Goal: Task Accomplishment & Management: Manage account settings

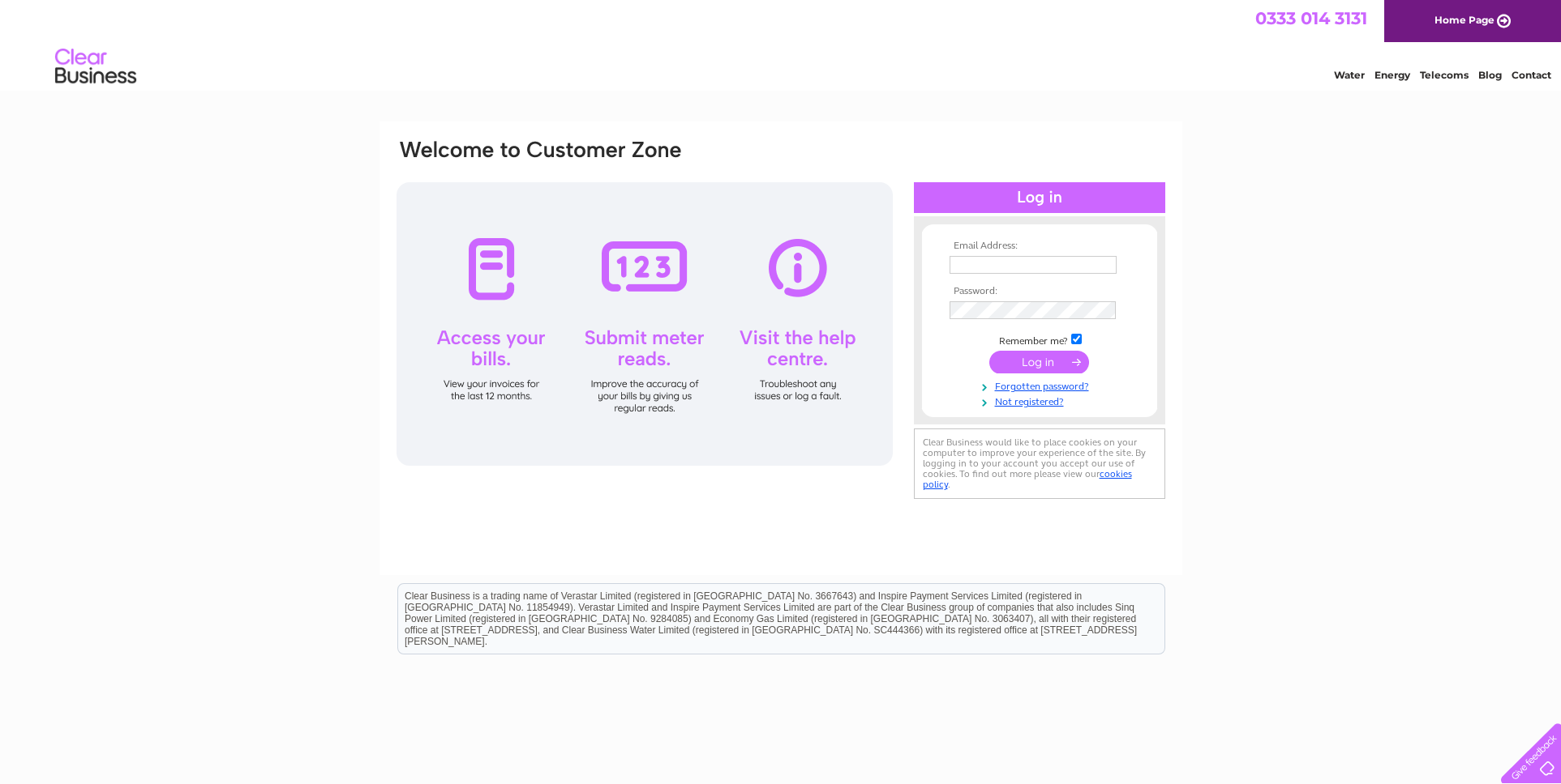
type input "[EMAIL_ADDRESS][DOMAIN_NAME]"
click at [1033, 364] on input "submit" at bounding box center [1039, 362] width 100 height 23
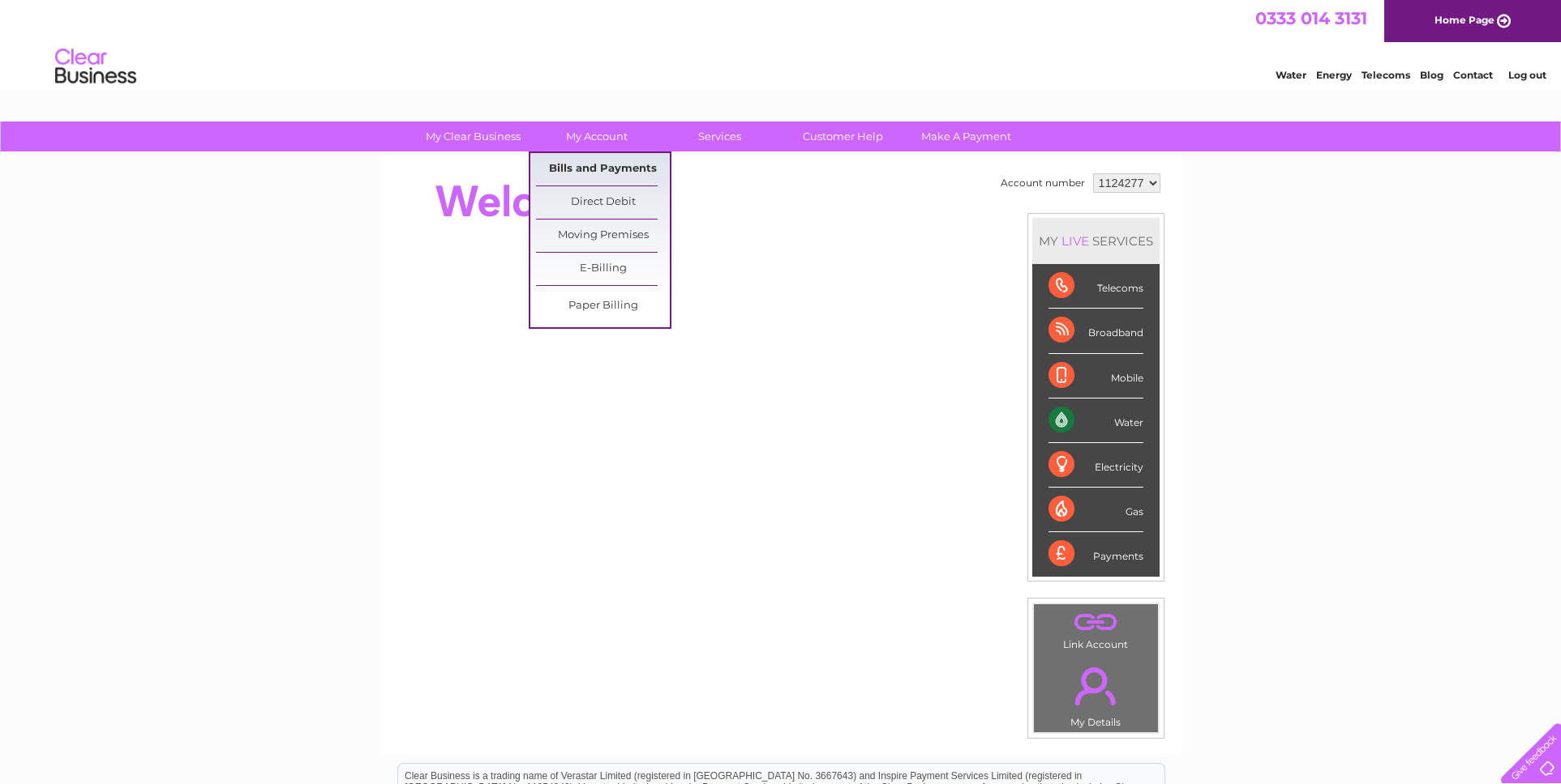
click at [594, 162] on link "Bills and Payments" at bounding box center [602, 170] width 133 height 32
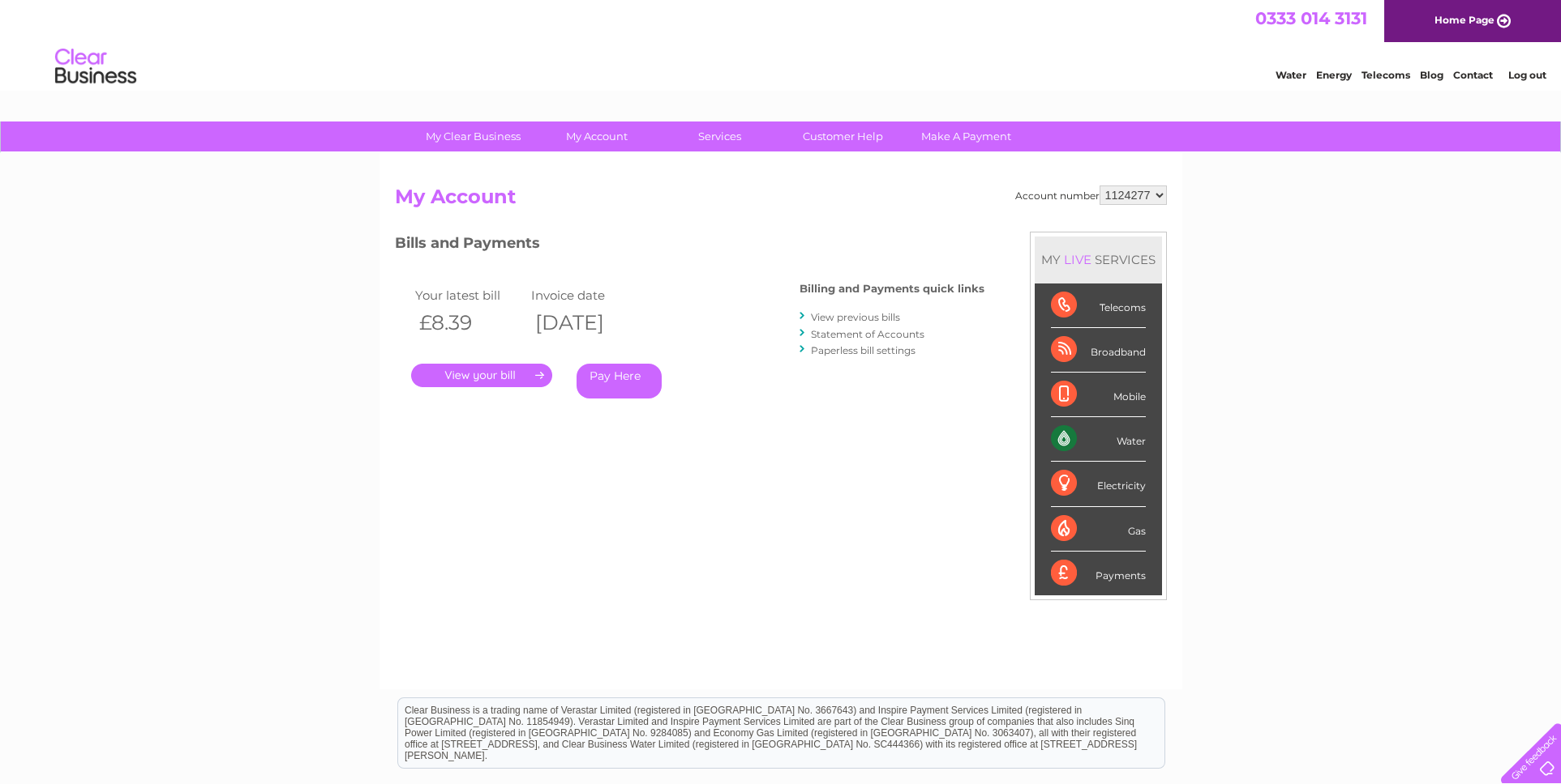
click at [512, 377] on link "." at bounding box center [481, 375] width 141 height 24
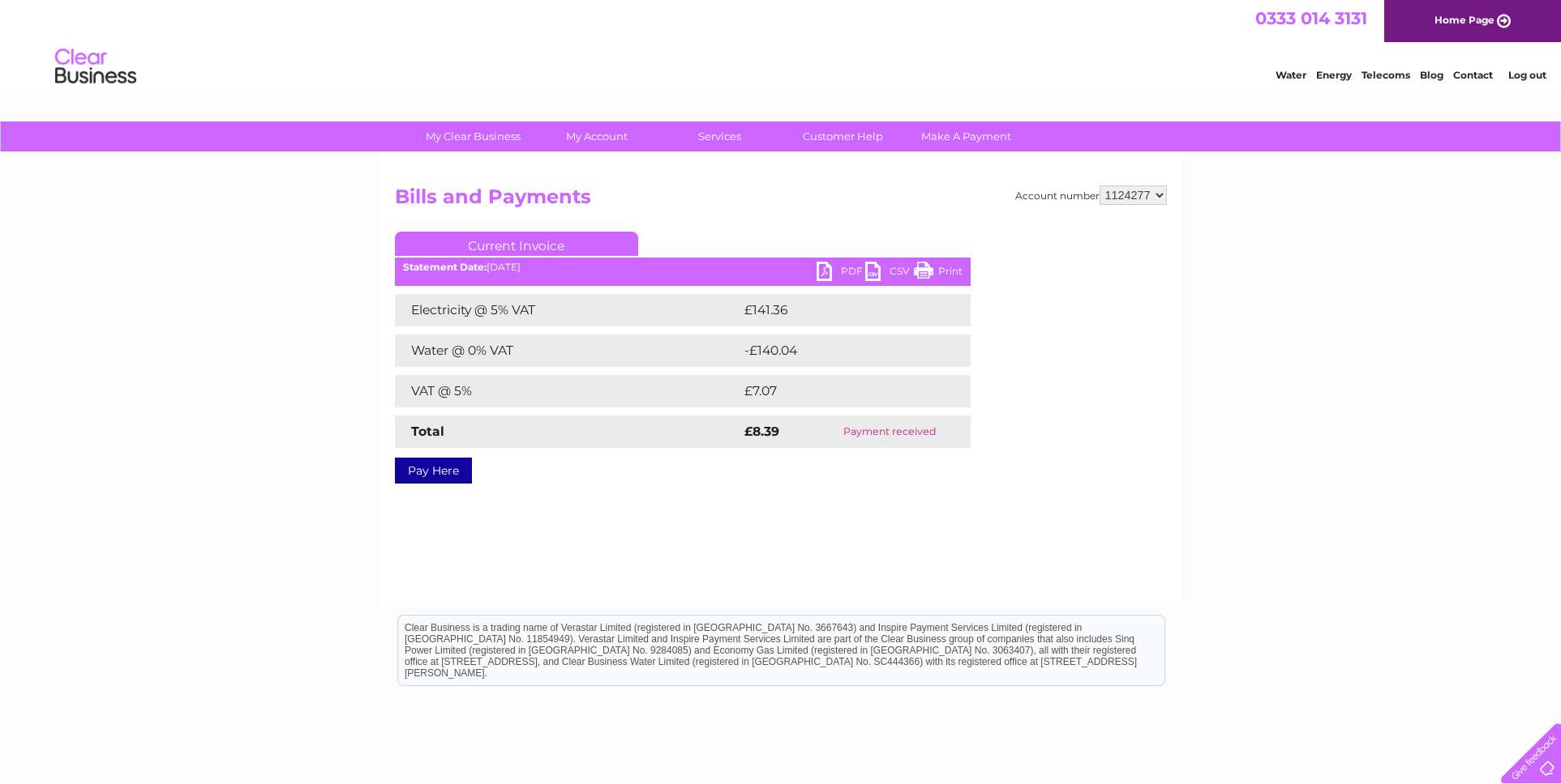
click at [839, 272] on link "PDF" at bounding box center [841, 273] width 49 height 24
